Goal: Task Accomplishment & Management: Manage account settings

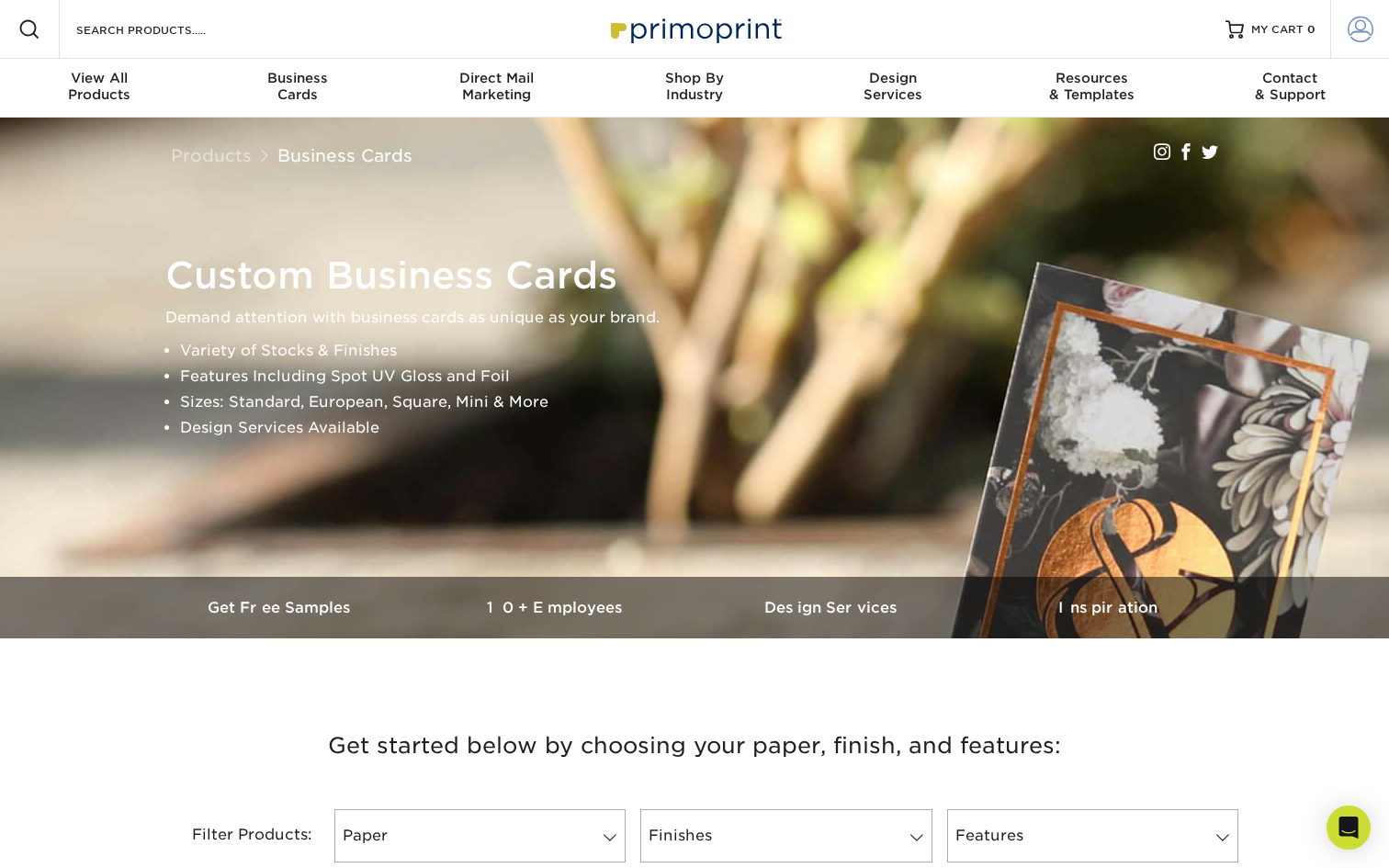
click at [1364, 31] on span at bounding box center [1360, 28] width 26 height 26
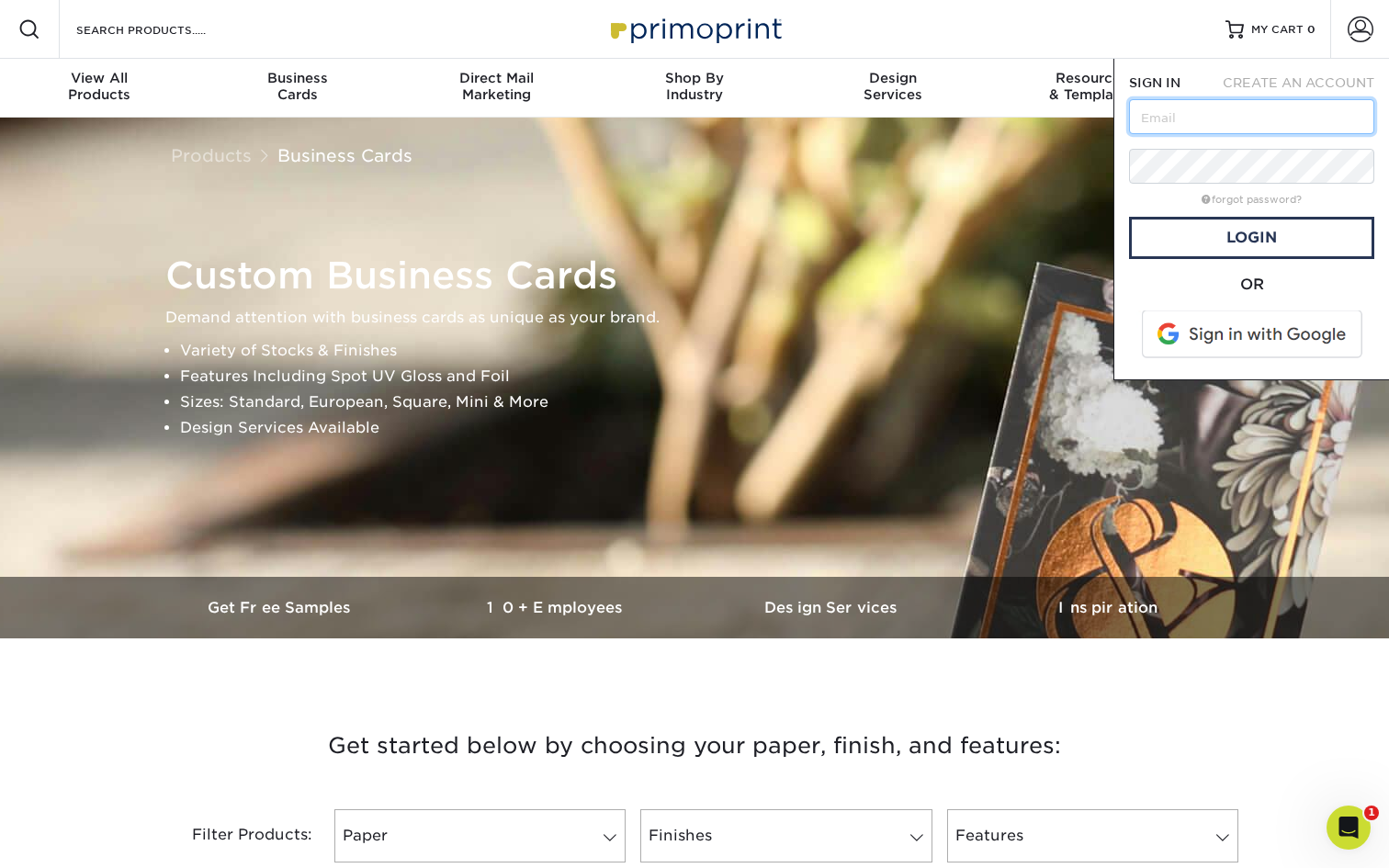
click at [1247, 109] on input "text" at bounding box center [1251, 116] width 245 height 35
click at [1198, 232] on link "Login" at bounding box center [1251, 237] width 245 height 43
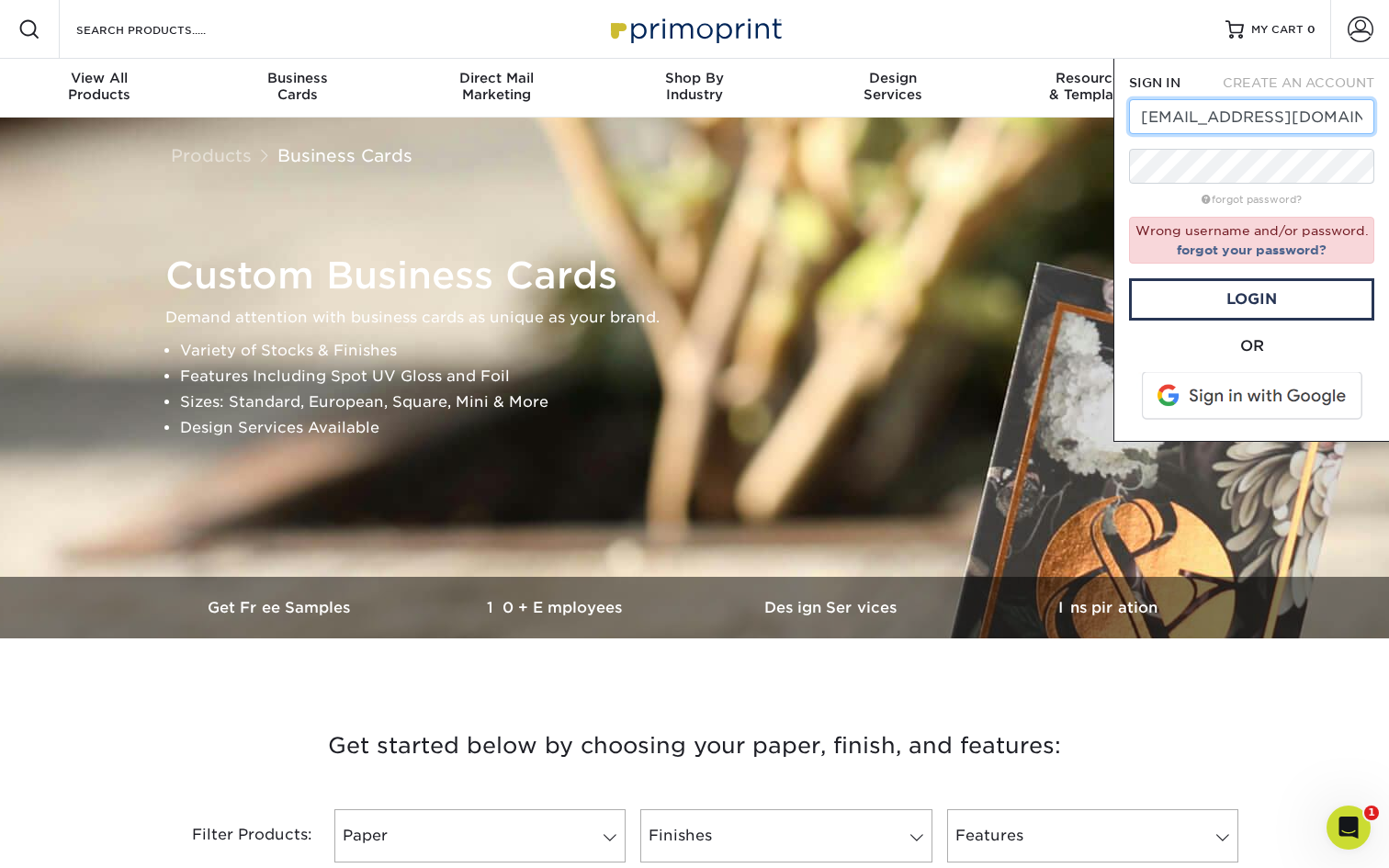
click at [1271, 131] on input "[EMAIL_ADDRESS][DOMAIN_NAME]" at bounding box center [1251, 116] width 245 height 35
click at [1190, 115] on input "[EMAIL_ADDRESS][DOMAIN_NAME]" at bounding box center [1251, 116] width 245 height 35
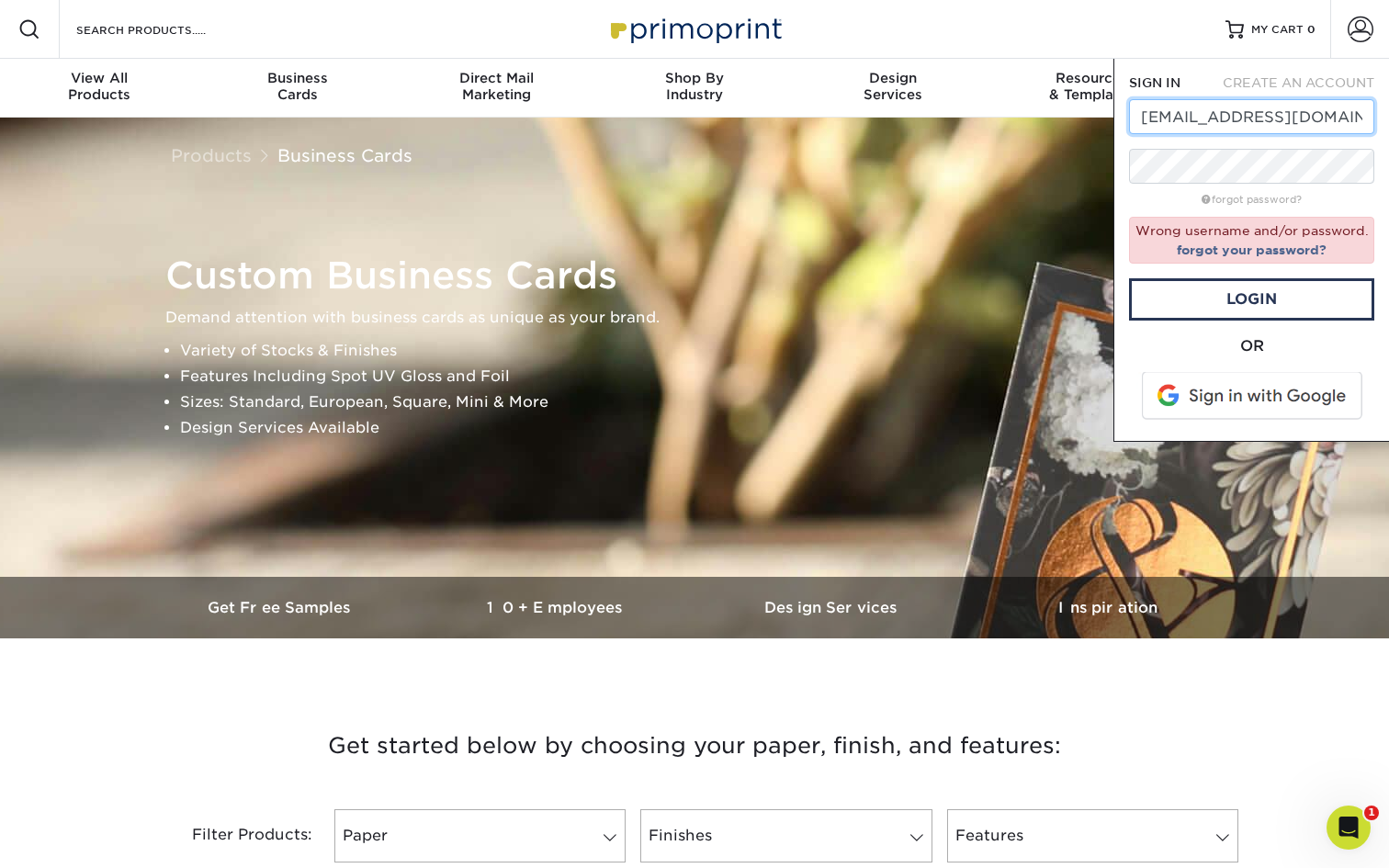
click at [1190, 115] on input "[EMAIL_ADDRESS][DOMAIN_NAME]" at bounding box center [1251, 116] width 245 height 35
paste input "caitlinriesbeck+np@g"
click at [1126, 202] on div "SIGN IN CREATE AN ACCOUNT [EMAIL_ADDRESS][DOMAIN_NAME] forgot password? Wrong u…" at bounding box center [1250, 250] width 275 height 383
click at [1185, 280] on link "Login" at bounding box center [1251, 299] width 245 height 43
click at [1204, 118] on input "[EMAIL_ADDRESS][DOMAIN_NAME]" at bounding box center [1251, 116] width 245 height 35
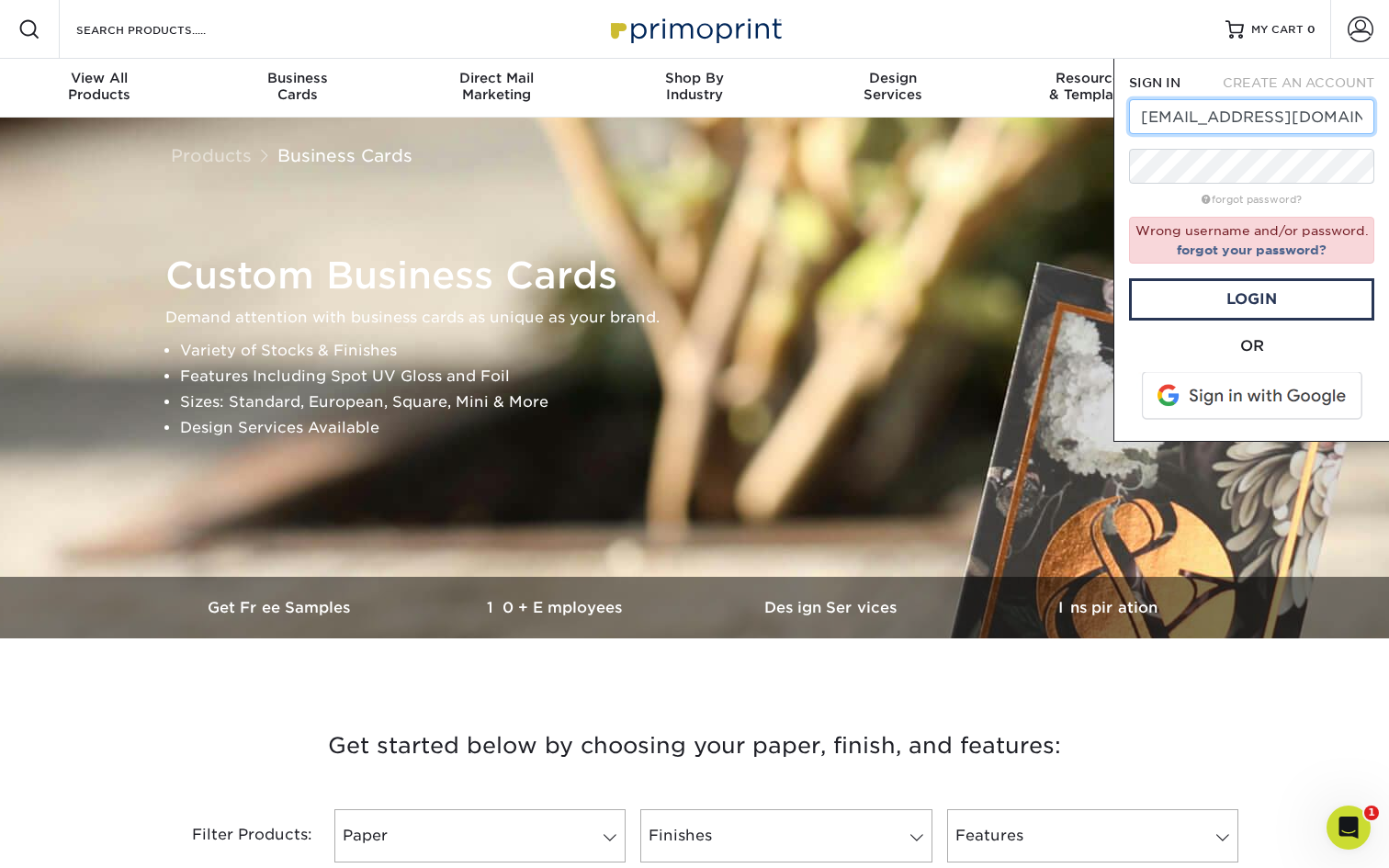
click at [1204, 118] on input "[EMAIL_ADDRESS][DOMAIN_NAME]" at bounding box center [1251, 116] width 245 height 35
paste input "[EMAIL_ADDRESS][DOMAIN_NAME]"
type input "[EMAIL_ADDRESS][DOMAIN_NAME]"
click at [1243, 296] on link "Login" at bounding box center [1251, 299] width 245 height 43
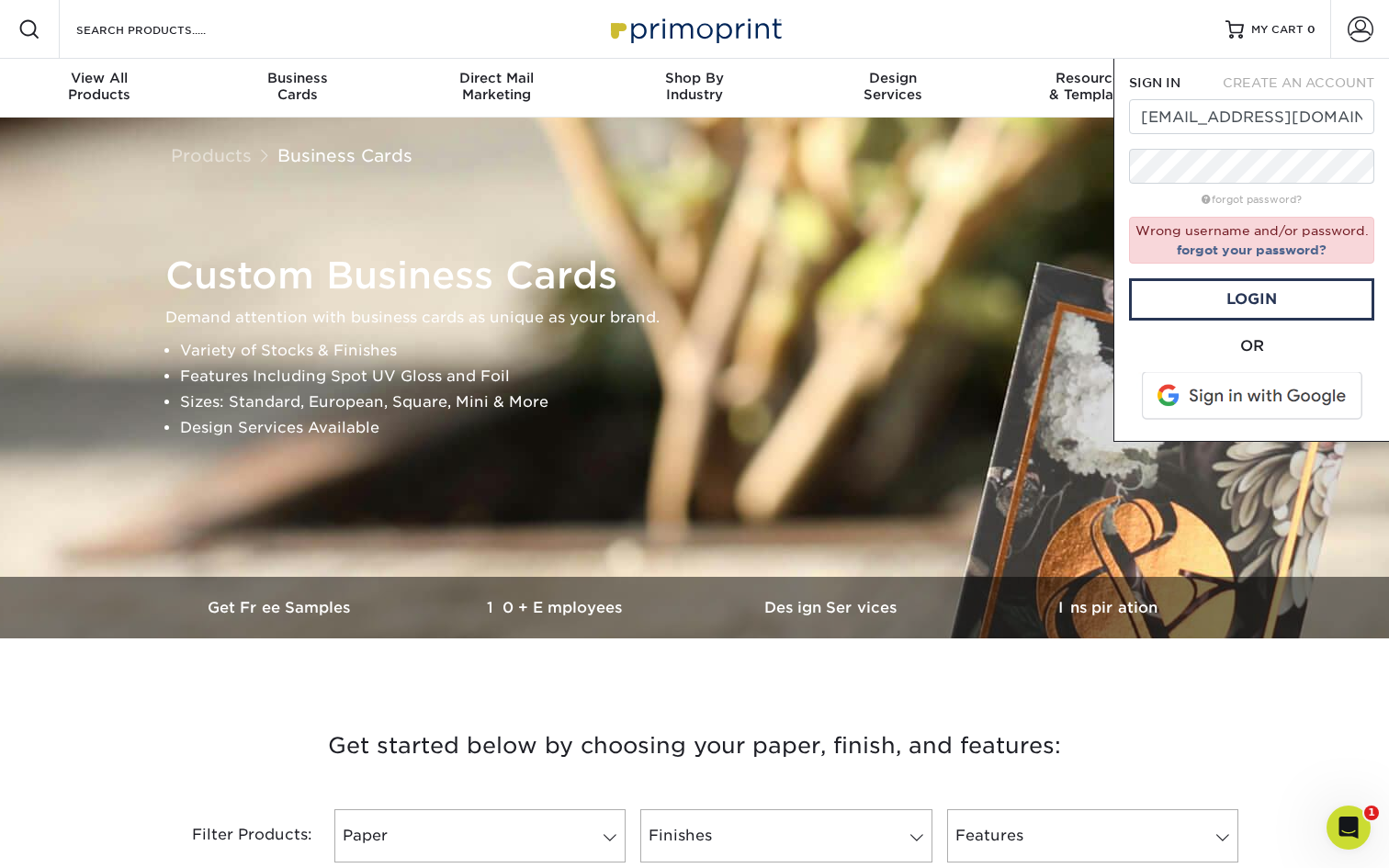
click at [1135, 205] on div "forgot password?" at bounding box center [1251, 198] width 245 height 22
click at [1204, 284] on link "Login" at bounding box center [1251, 299] width 245 height 43
click at [1186, 113] on input "[EMAIL_ADDRESS][DOMAIN_NAME]" at bounding box center [1251, 116] width 245 height 35
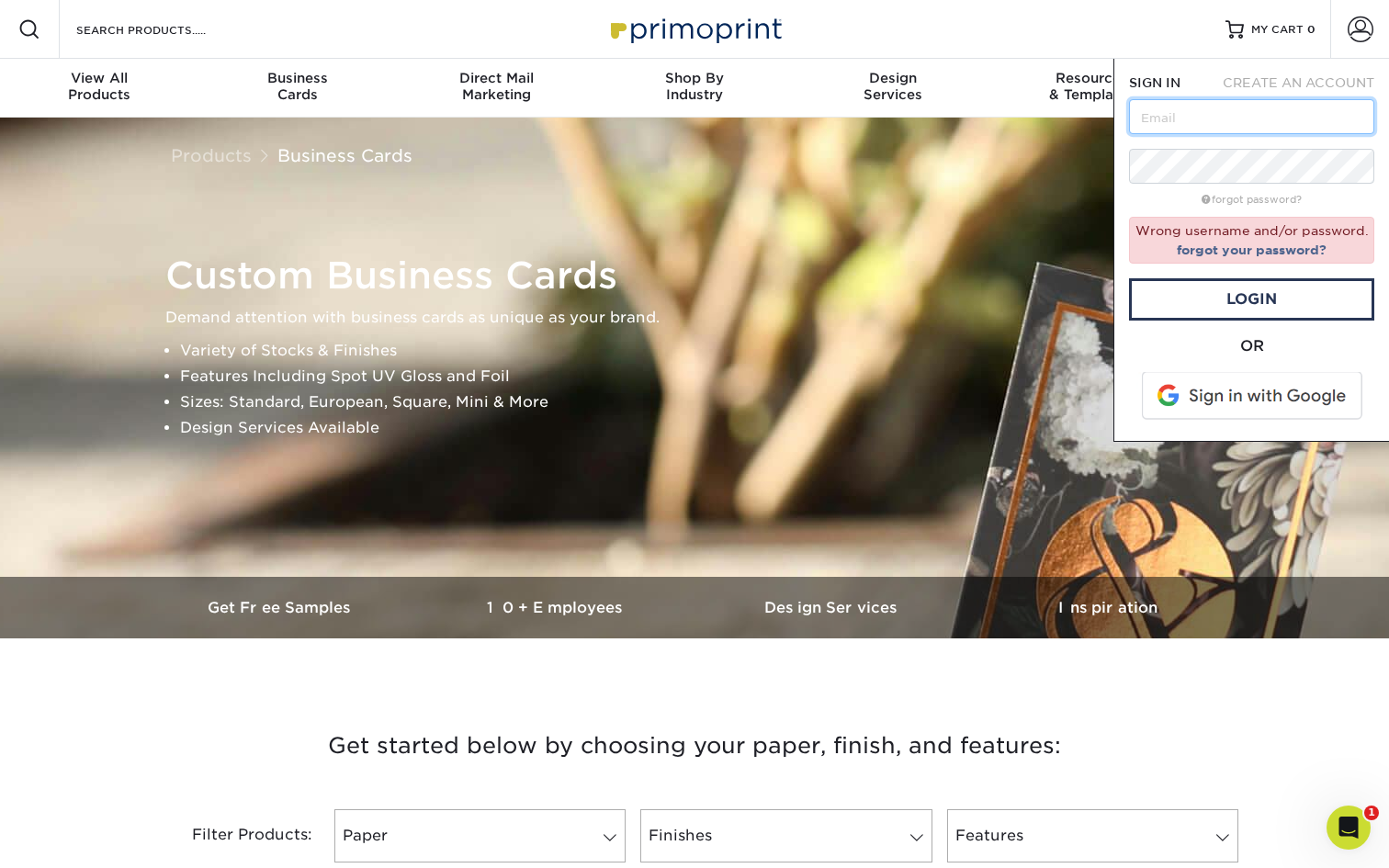
paste input "[EMAIL_ADDRESS][DOMAIN_NAME]"
type input "[EMAIL_ADDRESS][DOMAIN_NAME]"
click at [1121, 100] on div "SIGN IN CREATE AN ACCOUNT [EMAIL_ADDRESS][DOMAIN_NAME] forgot password? Wrong u…" at bounding box center [1250, 250] width 275 height 383
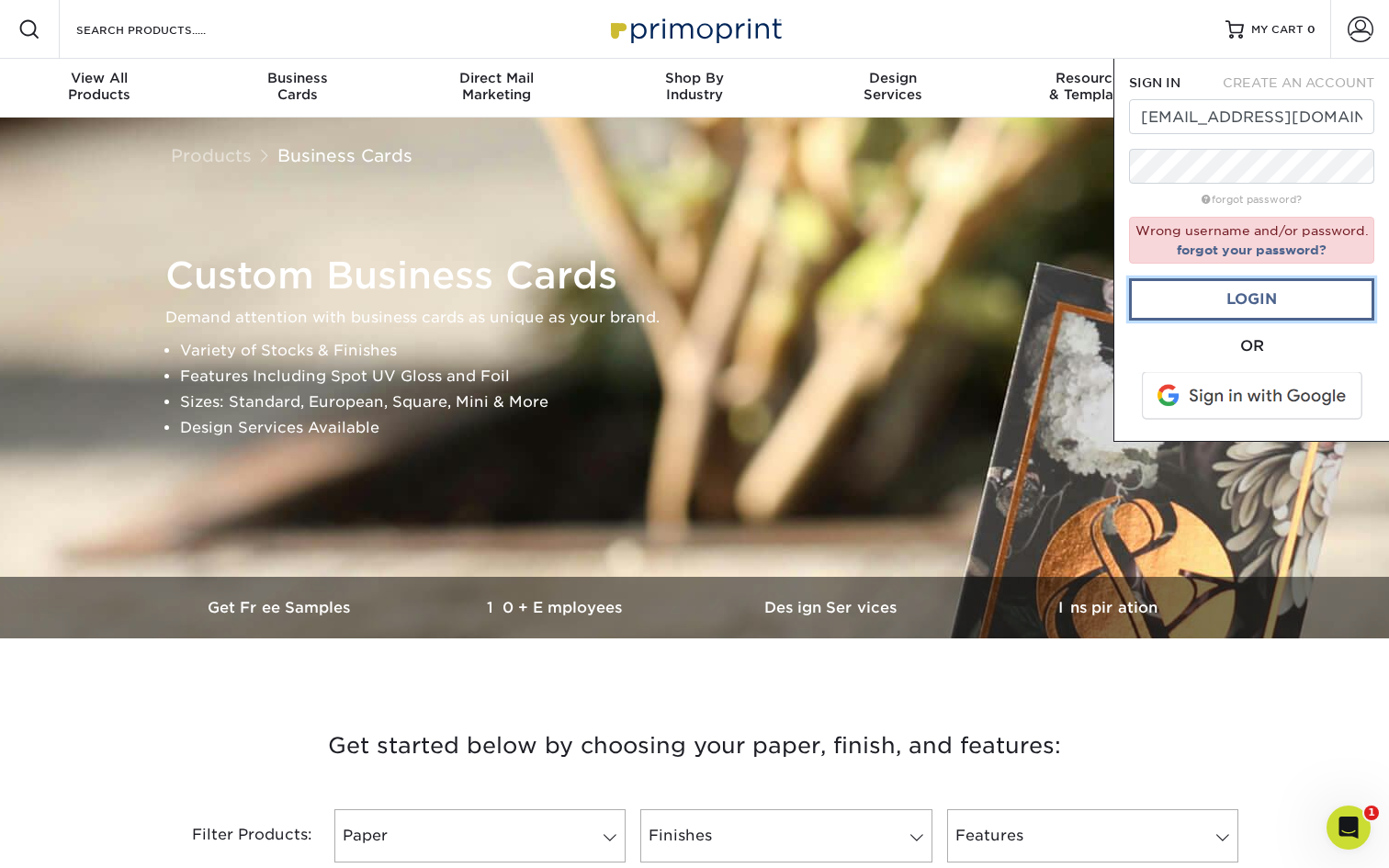
click at [1215, 300] on link "Login" at bounding box center [1251, 299] width 245 height 43
click at [1221, 307] on link "Login" at bounding box center [1251, 299] width 245 height 43
